Goal: Information Seeking & Learning: Learn about a topic

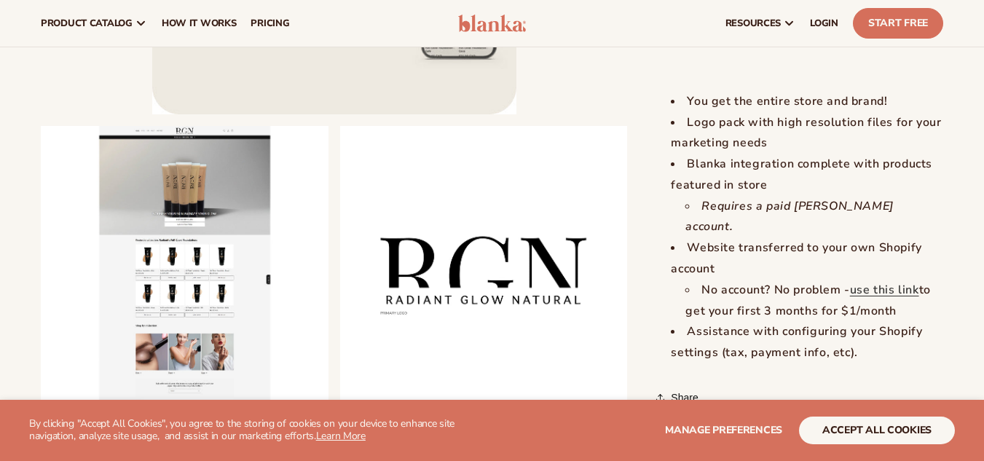
scroll to position [1586, 0]
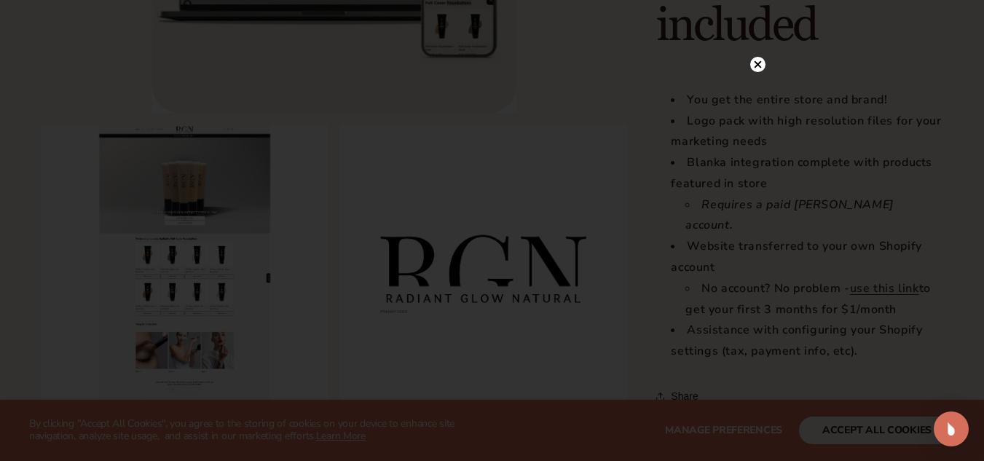
click at [757, 63] on circle at bounding box center [757, 64] width 15 height 15
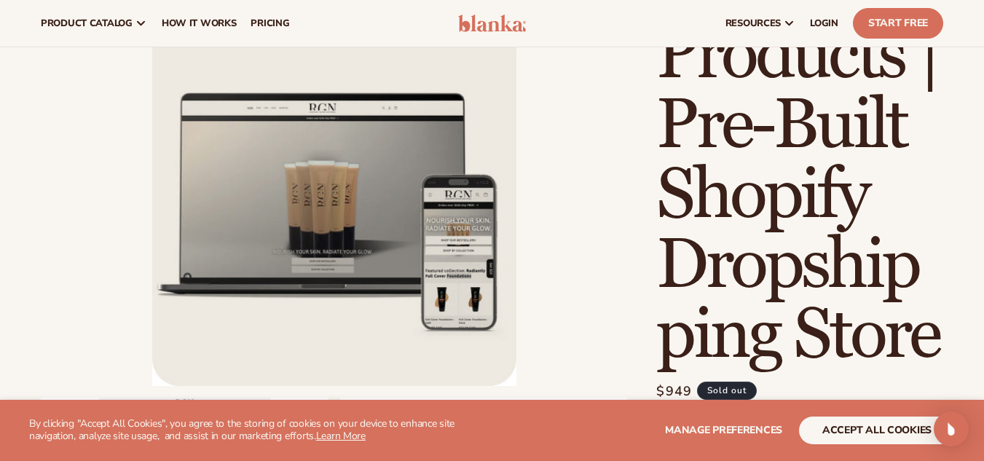
scroll to position [0, 0]
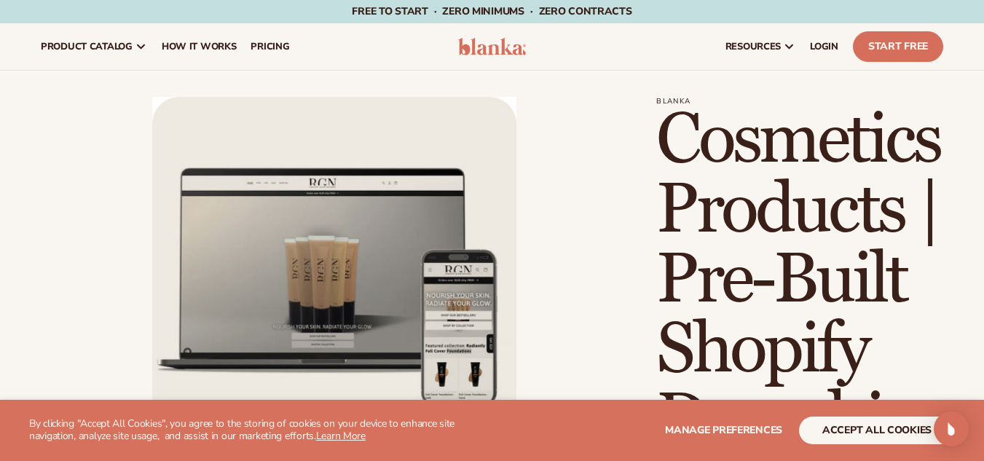
click at [234, 58] on link "How It Works" at bounding box center [199, 46] width 90 height 47
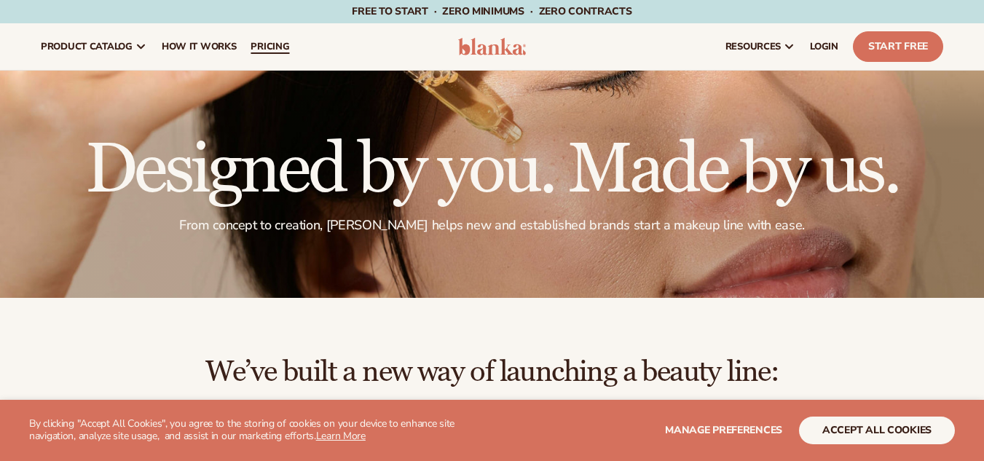
click at [285, 51] on span "pricing" at bounding box center [269, 47] width 39 height 12
